Goal: Transaction & Acquisition: Purchase product/service

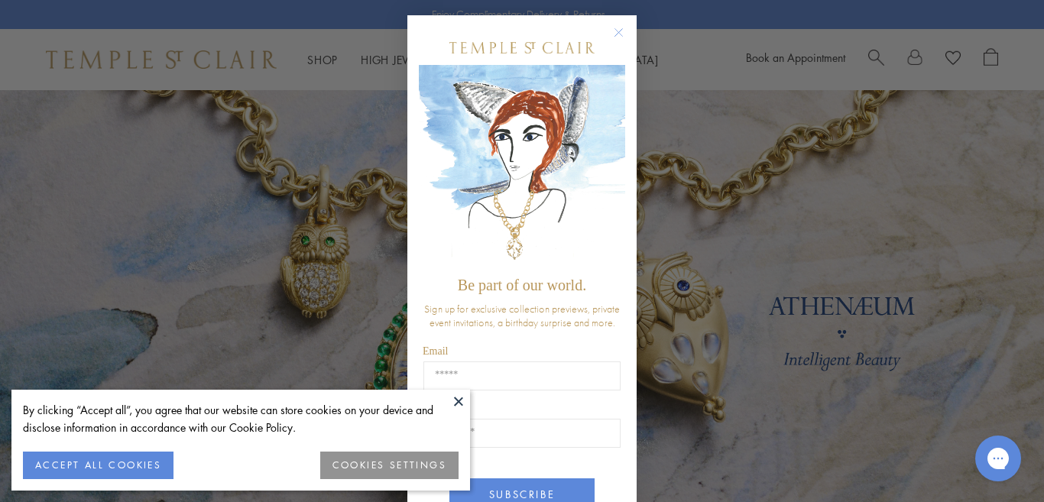
click at [612, 31] on circle "Close dialog" at bounding box center [619, 33] width 18 height 18
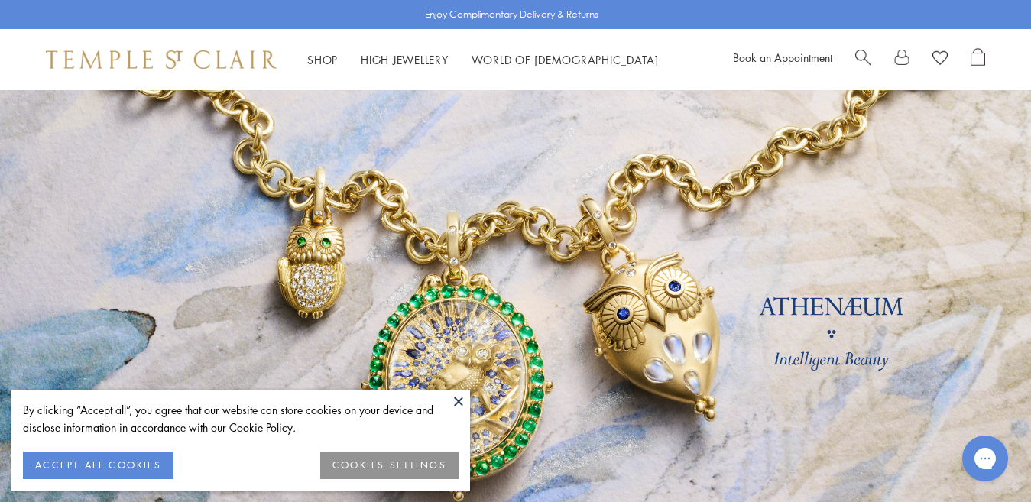
click at [453, 397] on button at bounding box center [458, 401] width 23 height 23
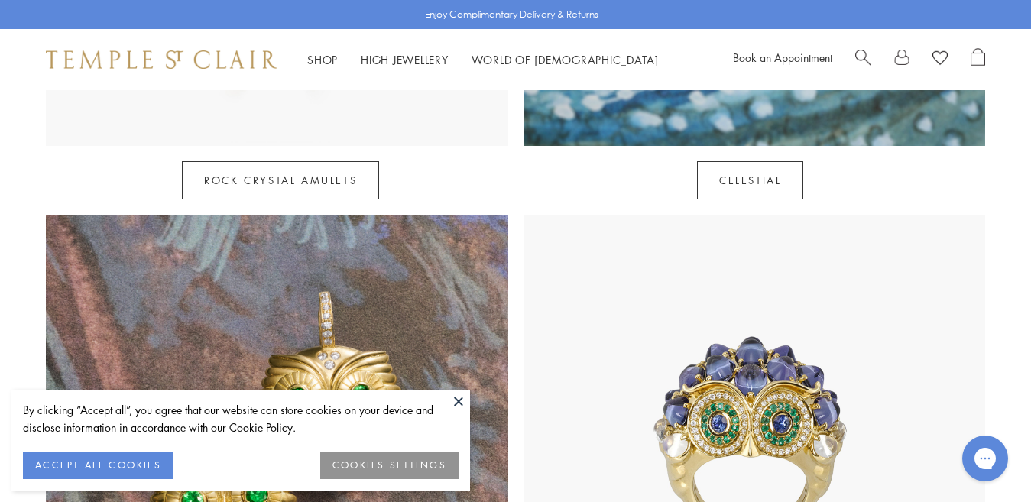
scroll to position [1070, 0]
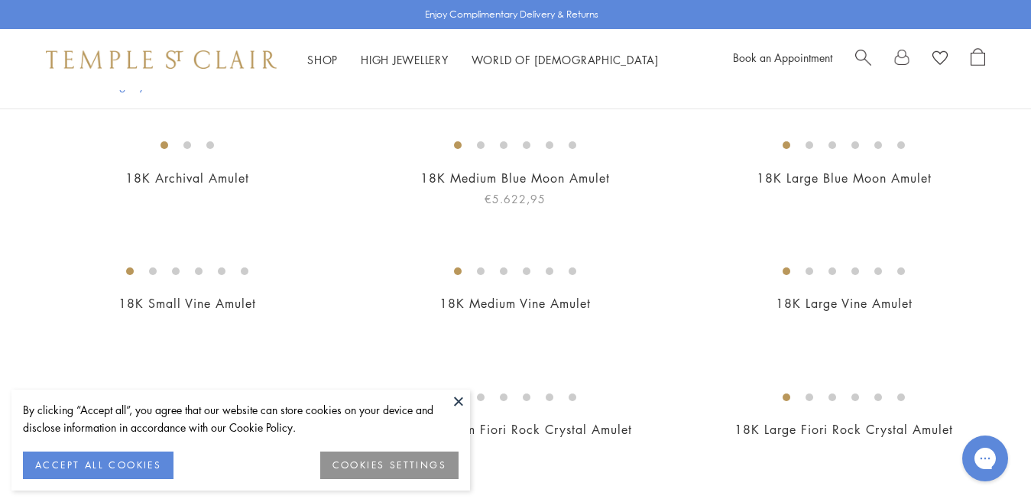
click at [0, 0] on img at bounding box center [0, 0] width 0 height 0
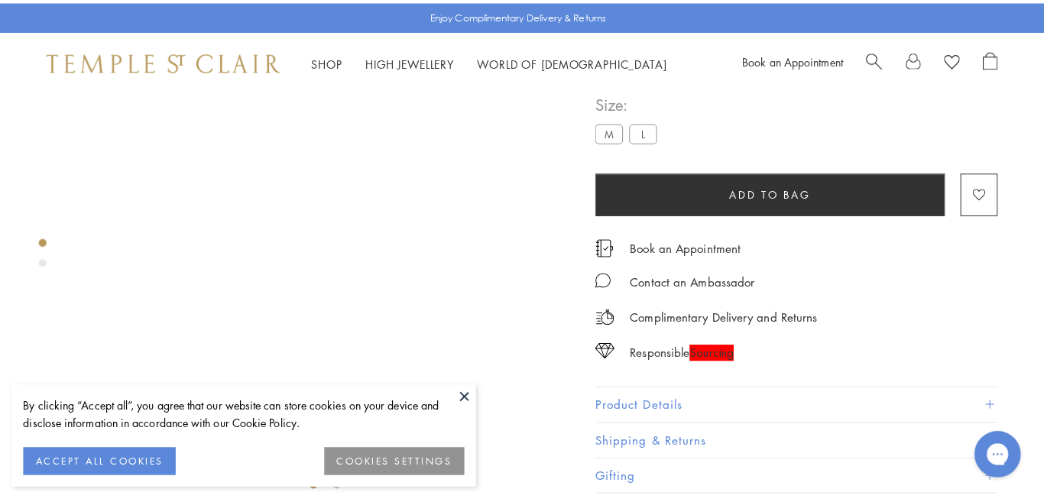
scroll to position [243, 0]
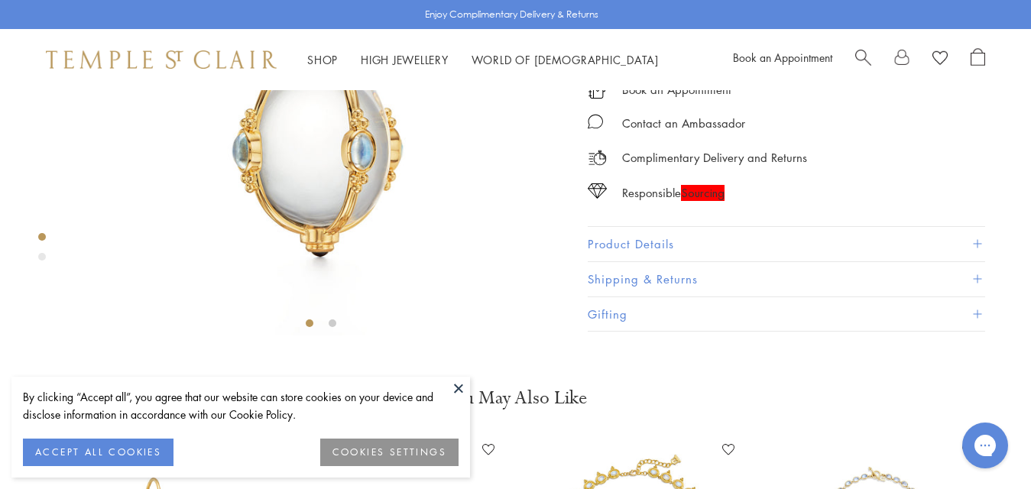
click at [754, 45] on span "Add to bag" at bounding box center [761, 36] width 80 height 17
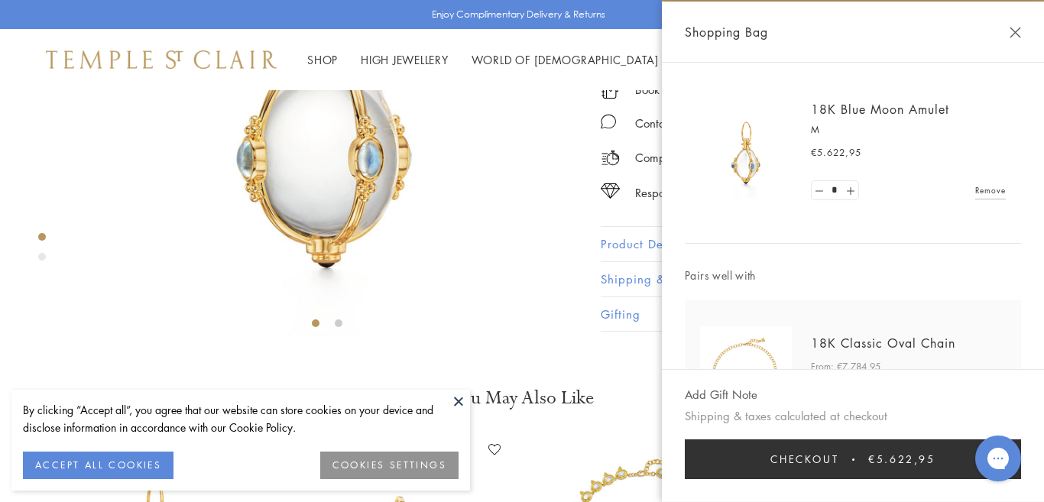
click at [881, 454] on button "Checkout €5.622,95" at bounding box center [853, 460] width 336 height 40
